Goal: Navigation & Orientation: Find specific page/section

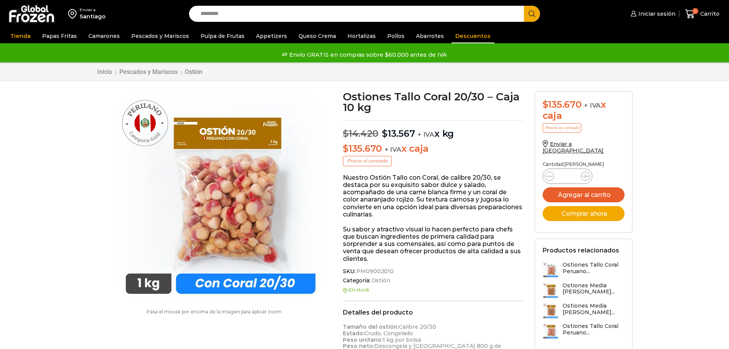
click at [452, 38] on link "Descuentos" at bounding box center [473, 36] width 43 height 15
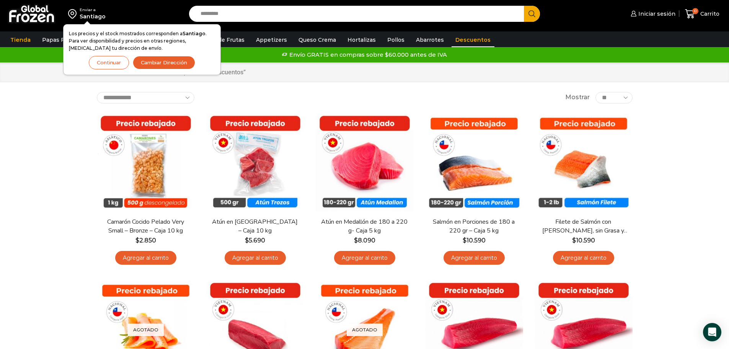
click at [109, 60] on button "Continuar" at bounding box center [109, 62] width 40 height 13
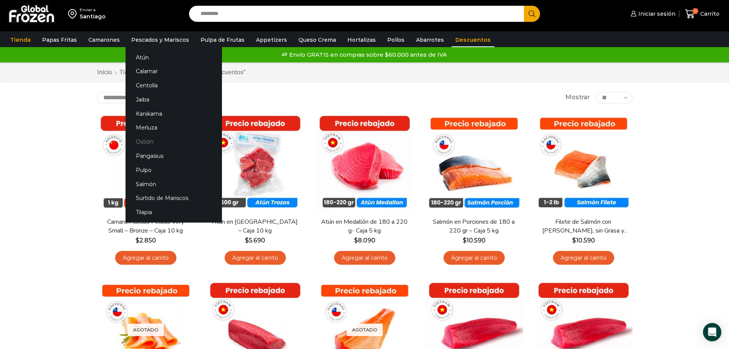
click at [143, 140] on link "Ostión" at bounding box center [174, 142] width 96 height 14
